Goal: Task Accomplishment & Management: Use online tool/utility

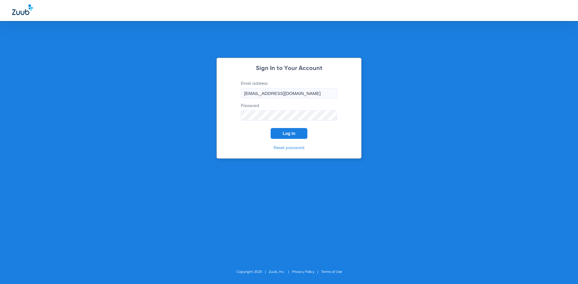
click at [289, 136] on button "Log In" at bounding box center [289, 133] width 37 height 11
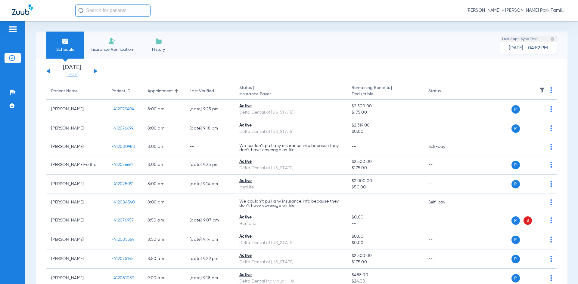
click at [95, 72] on button at bounding box center [96, 71] width 4 height 5
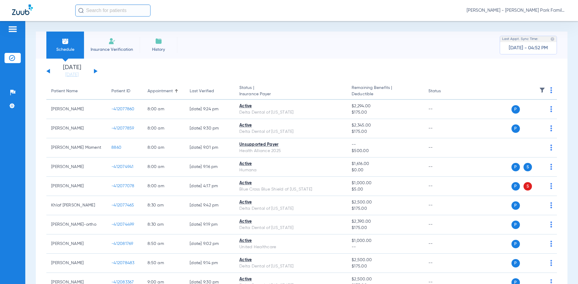
click at [95, 72] on button at bounding box center [96, 71] width 4 height 5
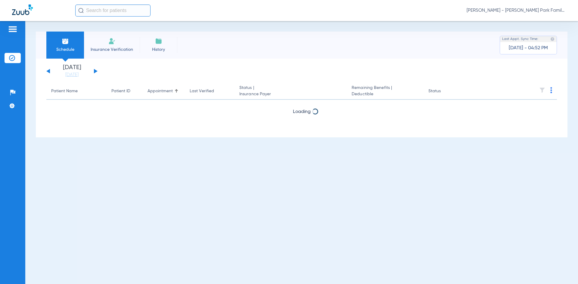
click at [95, 72] on button at bounding box center [96, 71] width 4 height 5
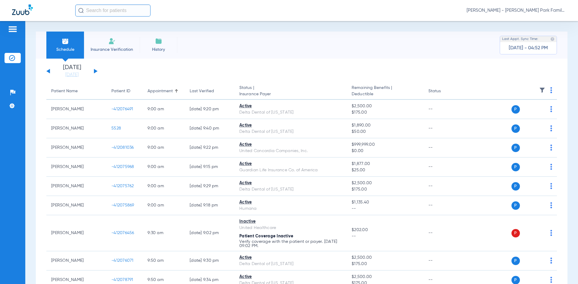
click at [540, 89] on img at bounding box center [542, 90] width 6 height 6
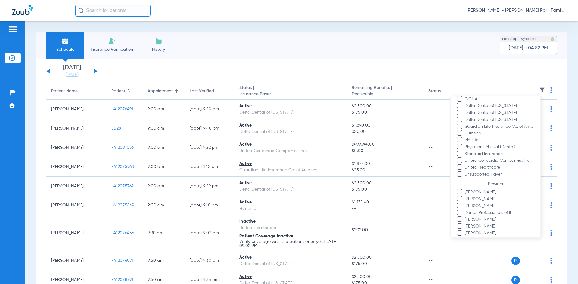
scroll to position [146, 0]
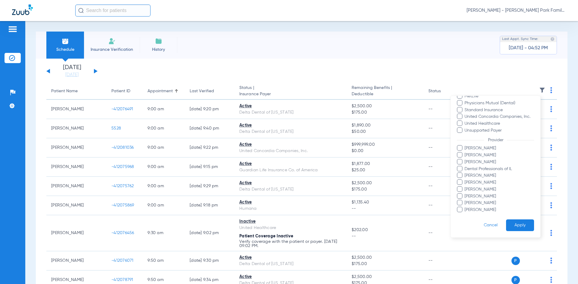
click at [460, 194] on span at bounding box center [459, 195] width 5 height 5
click at [465, 201] on input "[PERSON_NAME]" at bounding box center [465, 201] width 0 height 0
click at [459, 158] on label "[PERSON_NAME]" at bounding box center [495, 155] width 77 height 6
click at [465, 159] on input "[PERSON_NAME]" at bounding box center [465, 159] width 0 height 0
click at [512, 223] on button "Apply" at bounding box center [520, 226] width 28 height 12
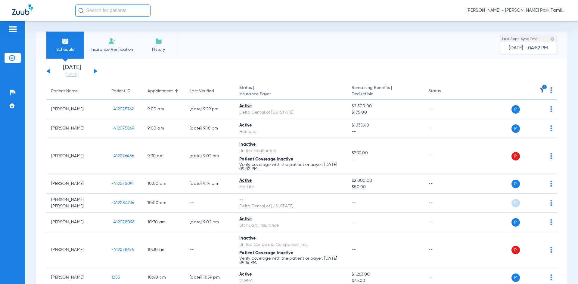
click at [96, 71] on button at bounding box center [96, 71] width 4 height 5
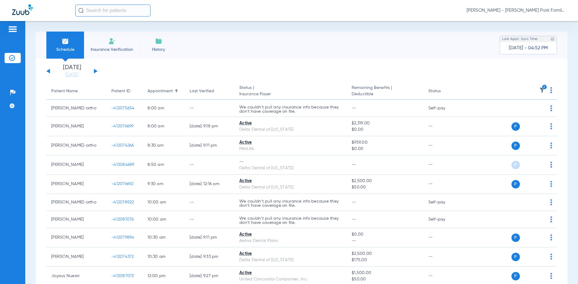
click at [539, 91] on img at bounding box center [542, 90] width 6 height 6
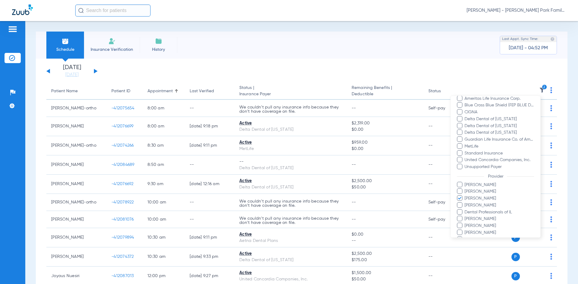
scroll to position [119, 0]
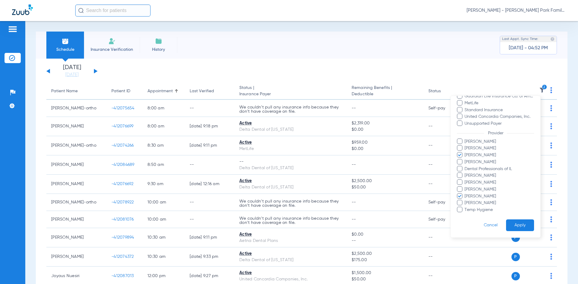
click at [514, 223] on button "Apply" at bounding box center [520, 226] width 28 height 12
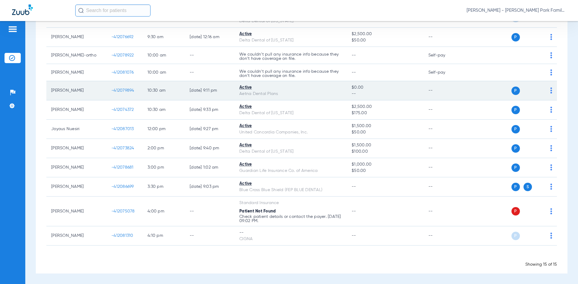
scroll to position [29, 0]
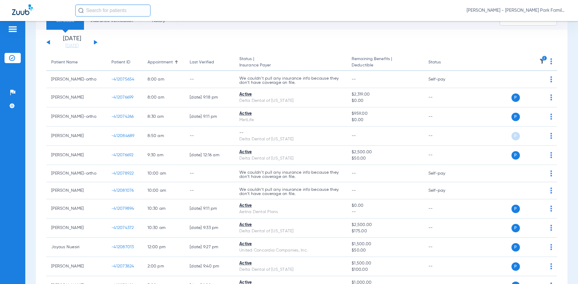
click at [49, 42] on button at bounding box center [48, 42] width 4 height 5
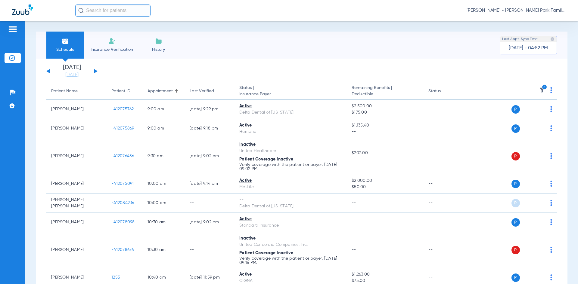
click at [50, 73] on div "[DATE] [DATE] [DATE] [DATE] [DATE] [DATE] [DATE] [DATE] [DATE] [DATE] [DATE] [D…" at bounding box center [71, 71] width 51 height 13
